Goal: Information Seeking & Learning: Learn about a topic

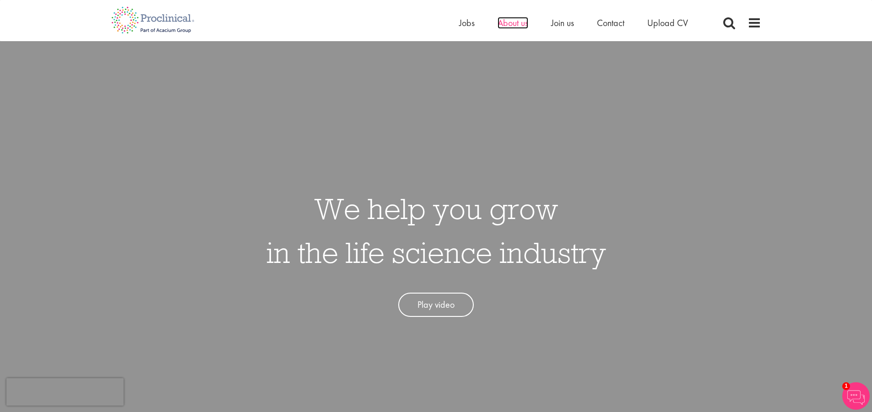
click at [511, 23] on span "About us" at bounding box center [512, 23] width 31 height 12
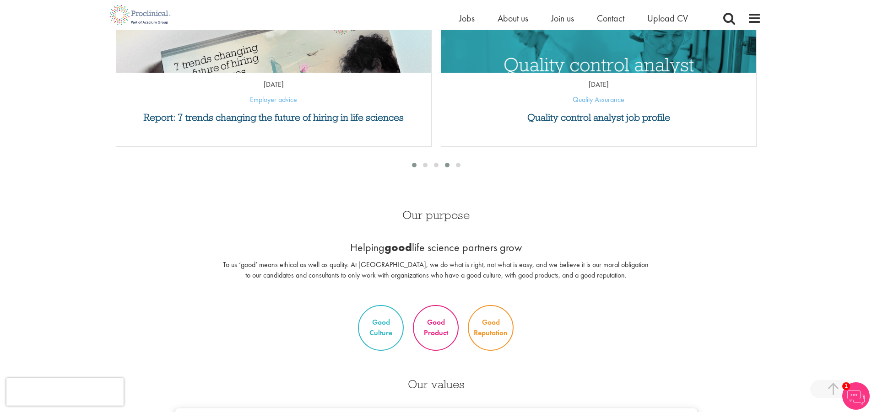
scroll to position [311, 0]
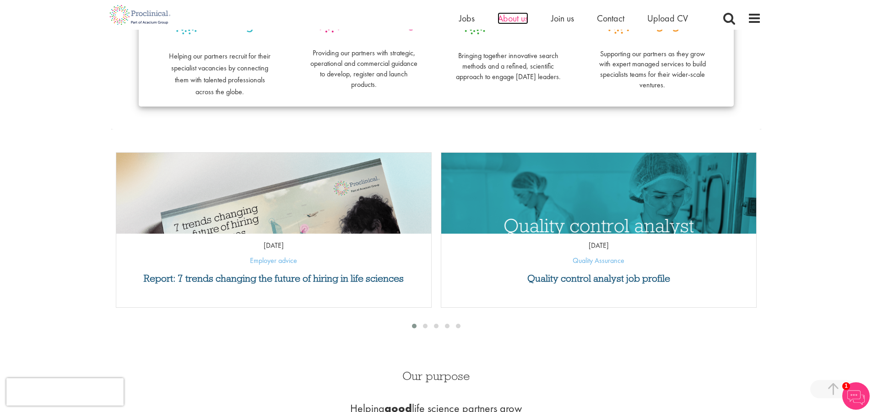
click at [510, 19] on span "About us" at bounding box center [512, 18] width 31 height 12
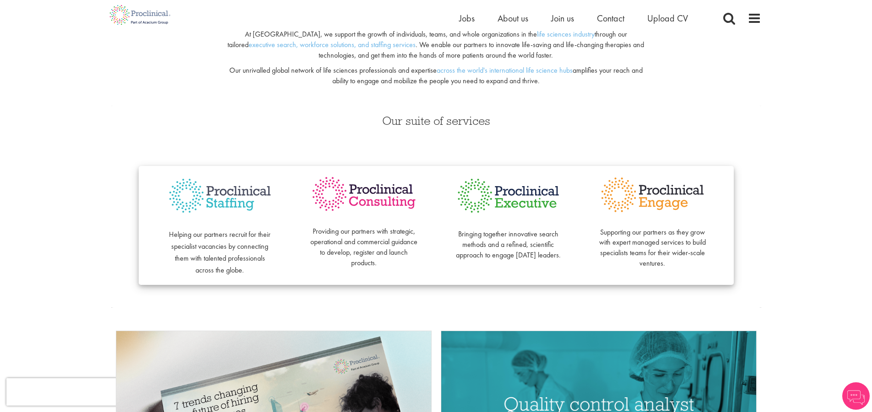
scroll to position [137, 0]
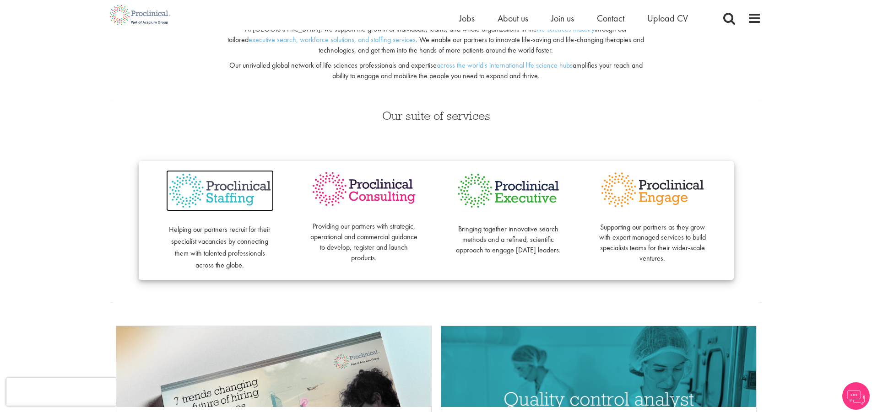
click at [203, 187] on img at bounding box center [220, 191] width 108 height 42
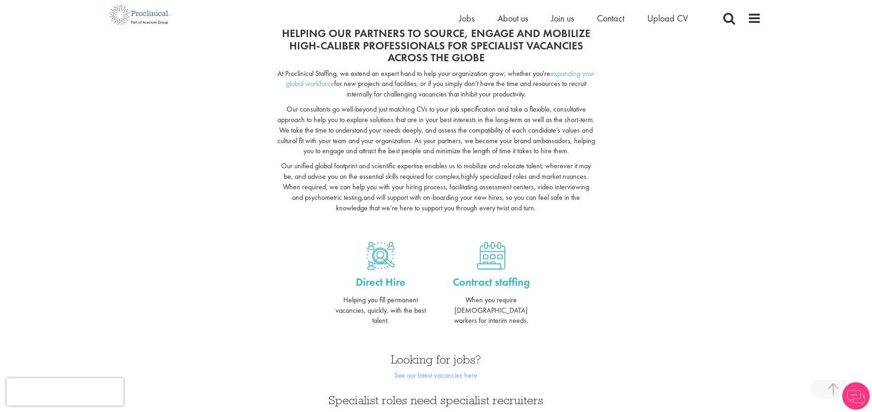
scroll to position [366, 0]
